Goal: Find specific page/section: Find specific page/section

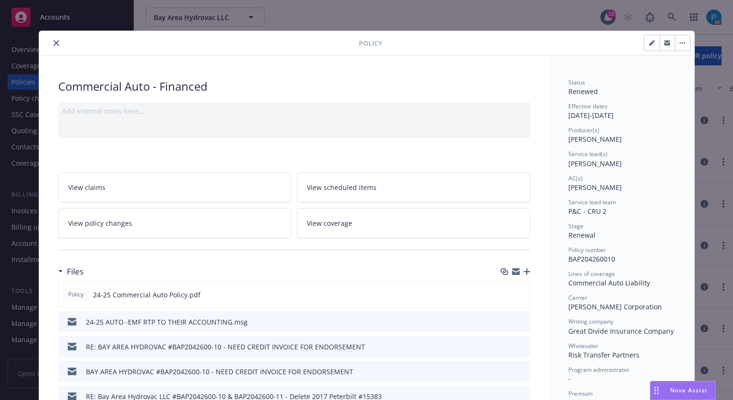
scroll to position [29, 0]
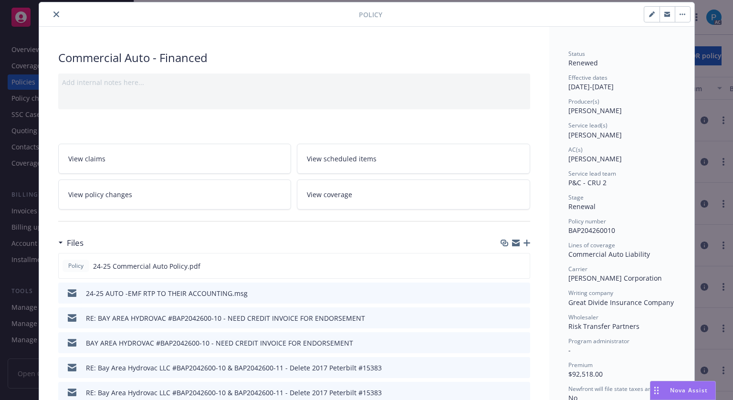
click at [56, 13] on button "close" at bounding box center [56, 14] width 11 height 11
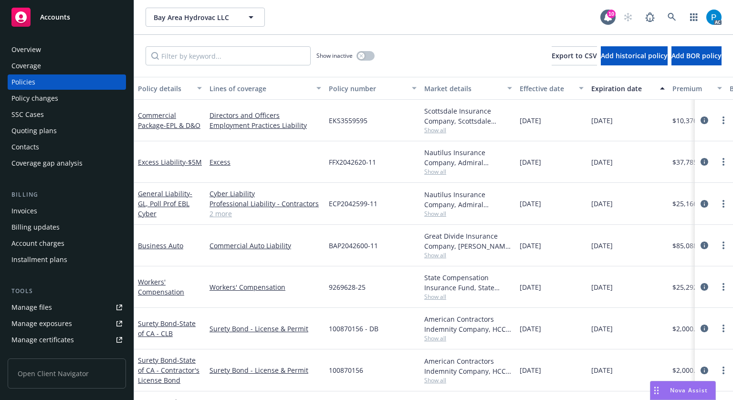
click at [66, 22] on div "Accounts" at bounding box center [66, 17] width 111 height 19
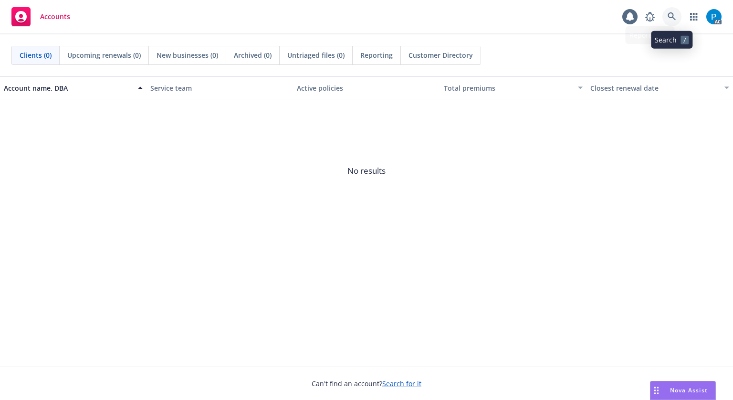
click at [674, 18] on icon at bounding box center [672, 16] width 8 height 8
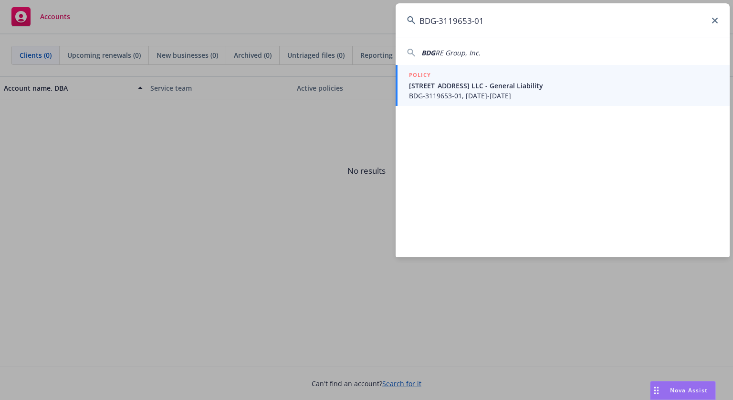
type input "BDG-3119653-01"
click at [462, 86] on span "[STREET_ADDRESS] LLC - General Liability" at bounding box center [563, 86] width 309 height 10
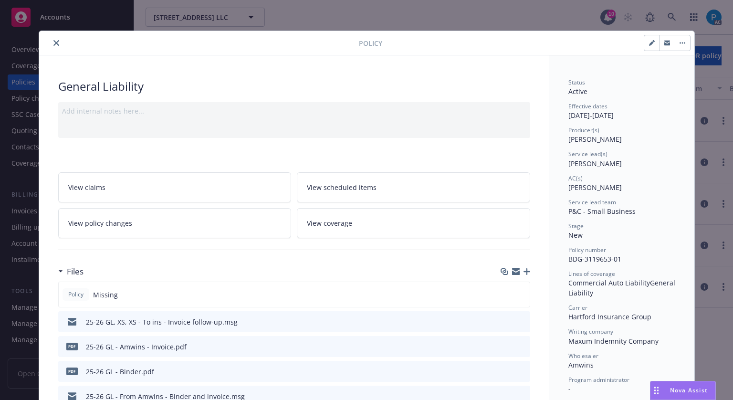
click at [51, 46] on button "close" at bounding box center [56, 42] width 11 height 11
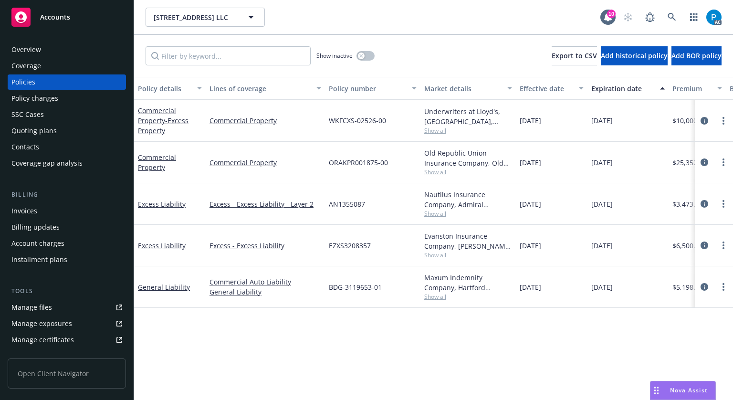
click at [34, 210] on div "Invoices" at bounding box center [24, 210] width 26 height 15
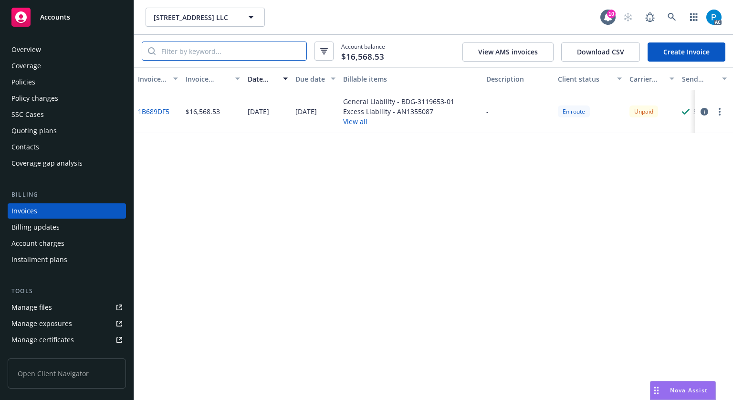
click at [224, 51] on input "search" at bounding box center [231, 51] width 151 height 18
paste input "BDG-3119653-01"
type input "BDG-3119653-01"
click at [705, 109] on icon "button" at bounding box center [705, 112] width 8 height 8
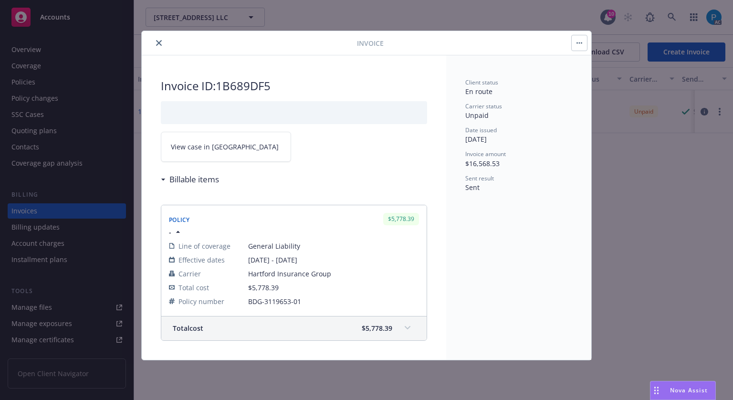
click at [235, 138] on link "View case in [GEOGRAPHIC_DATA]" at bounding box center [226, 147] width 130 height 30
